Goal: Information Seeking & Learning: Learn about a topic

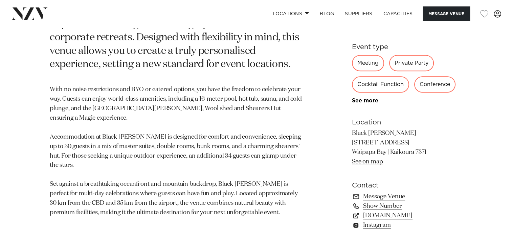
scroll to position [404, 0]
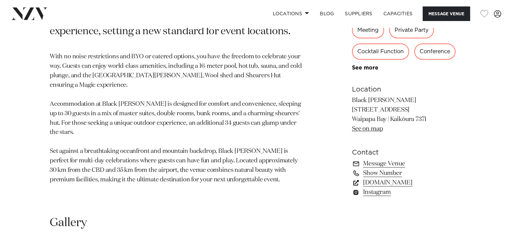
click at [375, 180] on link "[DOMAIN_NAME]" at bounding box center [407, 182] width 110 height 9
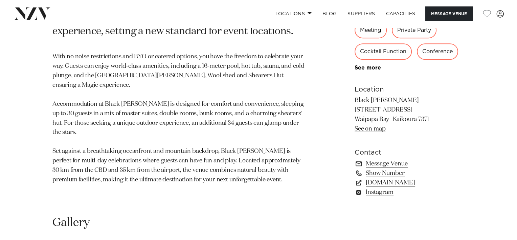
scroll to position [565, 0]
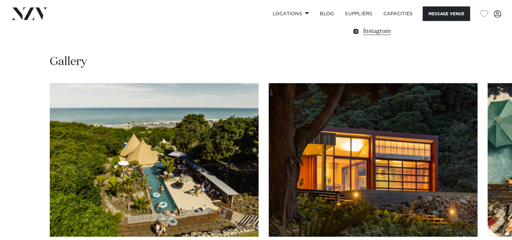
click at [197, 184] on img "1 / 29" at bounding box center [154, 159] width 209 height 153
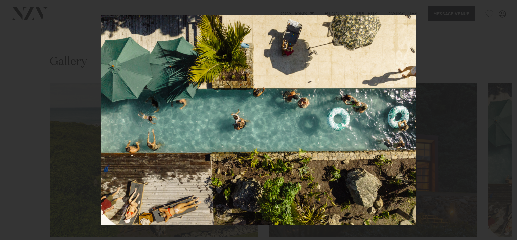
click at [503, 124] on div "Next slide" at bounding box center [503, 119] width 9 height 13
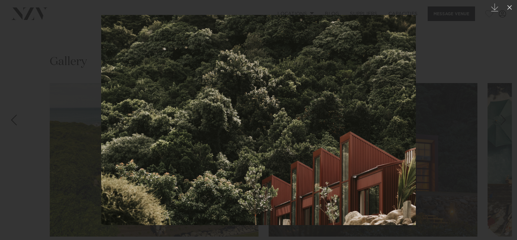
click at [503, 124] on div "Next slide" at bounding box center [503, 119] width 9 height 13
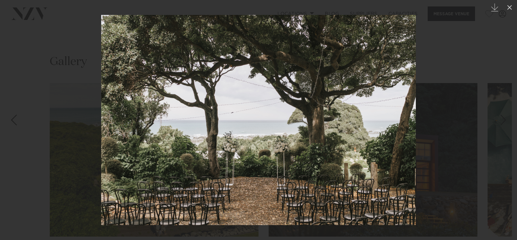
click at [503, 124] on div "Next slide" at bounding box center [503, 119] width 9 height 13
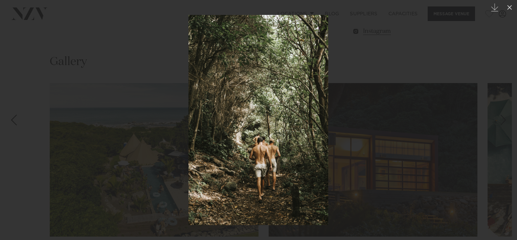
click at [503, 124] on div "Next slide" at bounding box center [503, 119] width 9 height 13
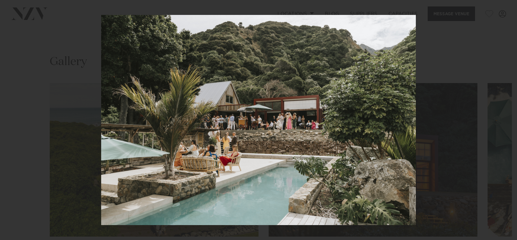
click at [503, 124] on div "Next slide" at bounding box center [503, 119] width 9 height 13
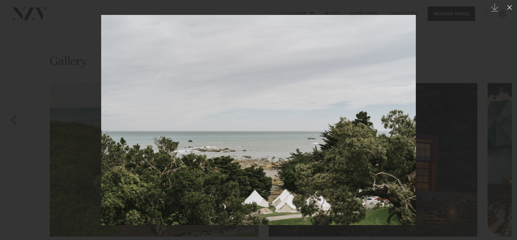
click at [503, 124] on div "Next slide" at bounding box center [503, 119] width 9 height 13
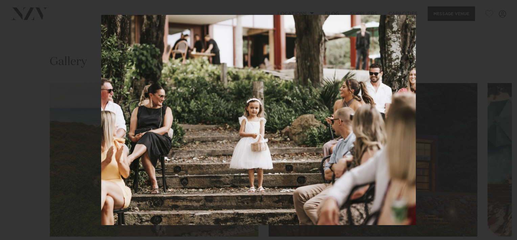
click at [503, 124] on div "Next slide" at bounding box center [503, 119] width 9 height 13
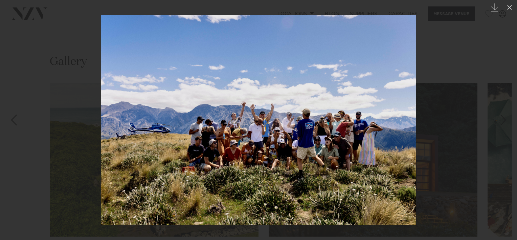
click at [503, 124] on div "Next slide" at bounding box center [503, 119] width 9 height 13
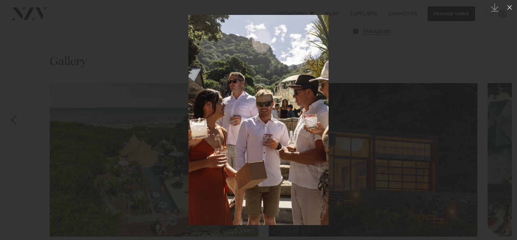
click at [503, 124] on div "Next slide" at bounding box center [503, 119] width 9 height 13
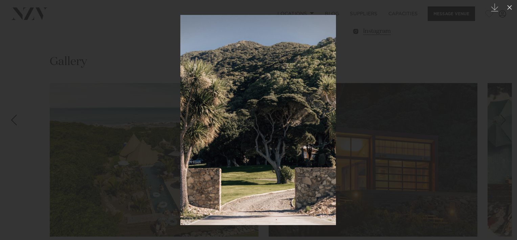
click at [503, 124] on div "Next slide" at bounding box center [503, 119] width 9 height 13
